Goal: Task Accomplishment & Management: Use online tool/utility

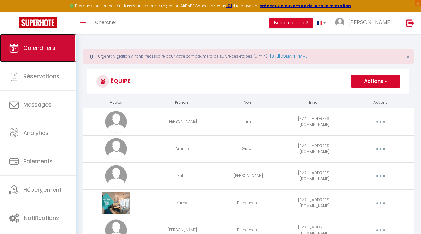
click at [37, 52] on link "Calendriers" at bounding box center [38, 48] width 76 height 28
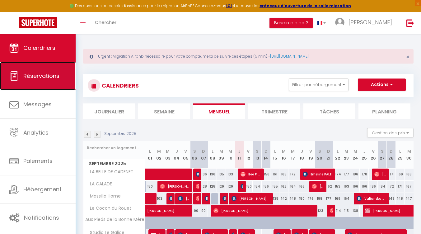
click at [55, 76] on span "Réservations" at bounding box center [41, 76] width 36 height 8
select select "not_cancelled"
select select "2025"
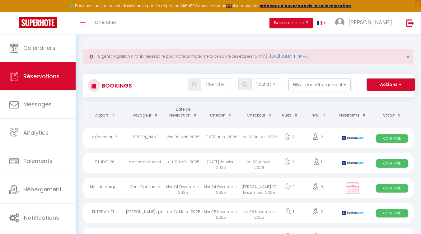
click at [376, 83] on button "Actions" at bounding box center [391, 84] width 48 height 12
click at [390, 104] on link "Exporter les réservations" at bounding box center [381, 106] width 67 height 8
type input "[EMAIL_ADDRESS][DOMAIN_NAME]"
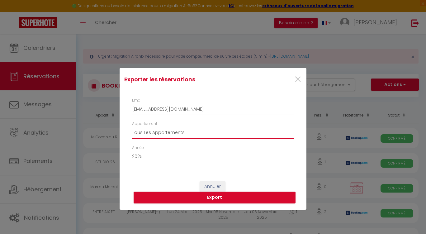
click at [199, 130] on select "Tous Les Appartements LA BELLE DE CADENET LA CALADE Massilia Home [GEOGRAPHIC_D…" at bounding box center [213, 133] width 162 height 12
select select "65805"
click at [132, 127] on select "Tous Les Appartements LA BELLE DE CADENET LA CALADE Massilia Home [GEOGRAPHIC_D…" at bounding box center [213, 133] width 162 height 12
click at [205, 194] on button "Export" at bounding box center [214, 197] width 162 height 12
